Goal: Communication & Community: Answer question/provide support

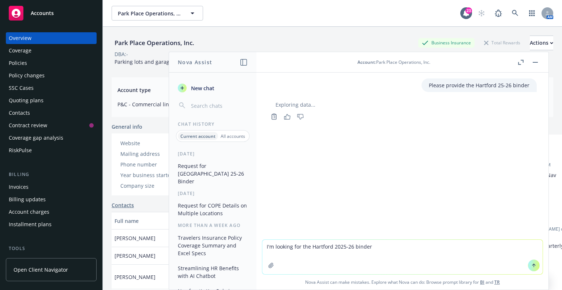
drag, startPoint x: 381, startPoint y: 247, endPoint x: 243, endPoint y: 247, distance: 137.7
click at [256, 247] on div "Nova Assist New chat Chat History Current account All accounts [DATE] Request f…" at bounding box center [402, 171] width 293 height 238
type textarea "Hello?"
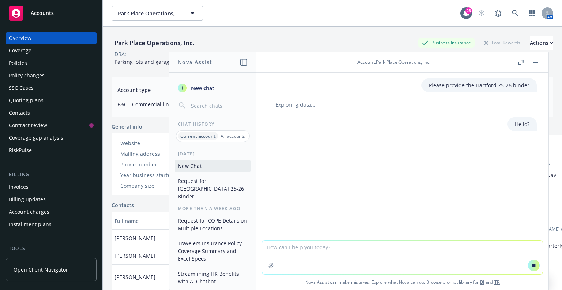
click at [199, 84] on span "New chat" at bounding box center [202, 88] width 25 height 8
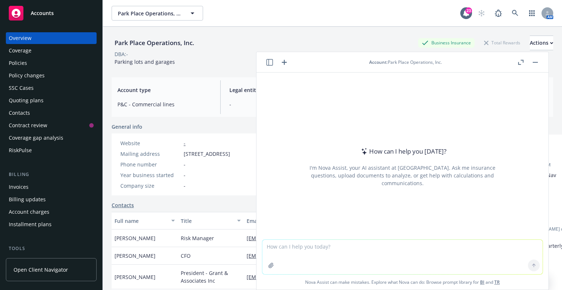
click at [302, 248] on textarea at bounding box center [403, 256] width 281 height 34
type textarea "Rewrite more succinctly: Totally agree that I do not want us spending copious a…"
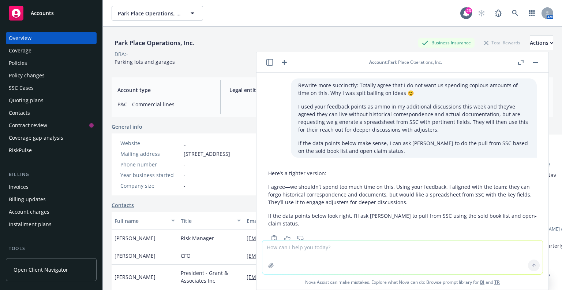
scroll to position [21, 0]
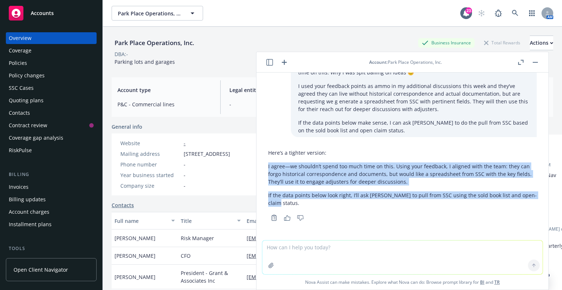
drag, startPoint x: 268, startPoint y: 164, endPoint x: 296, endPoint y: 208, distance: 51.2
click at [296, 208] on div "Here’s a tighter version: I agree—we shouldn’t spend too much time on this. Usi…" at bounding box center [403, 184] width 281 height 77
copy div "I agree—we shouldn’t spend too much time on this. Using your feedback, I aligne…"
click at [309, 166] on p "I agree—we shouldn’t spend too much time on this. Using your feedback, I aligne…" at bounding box center [402, 173] width 269 height 23
